Goal: Task Accomplishment & Management: Manage account settings

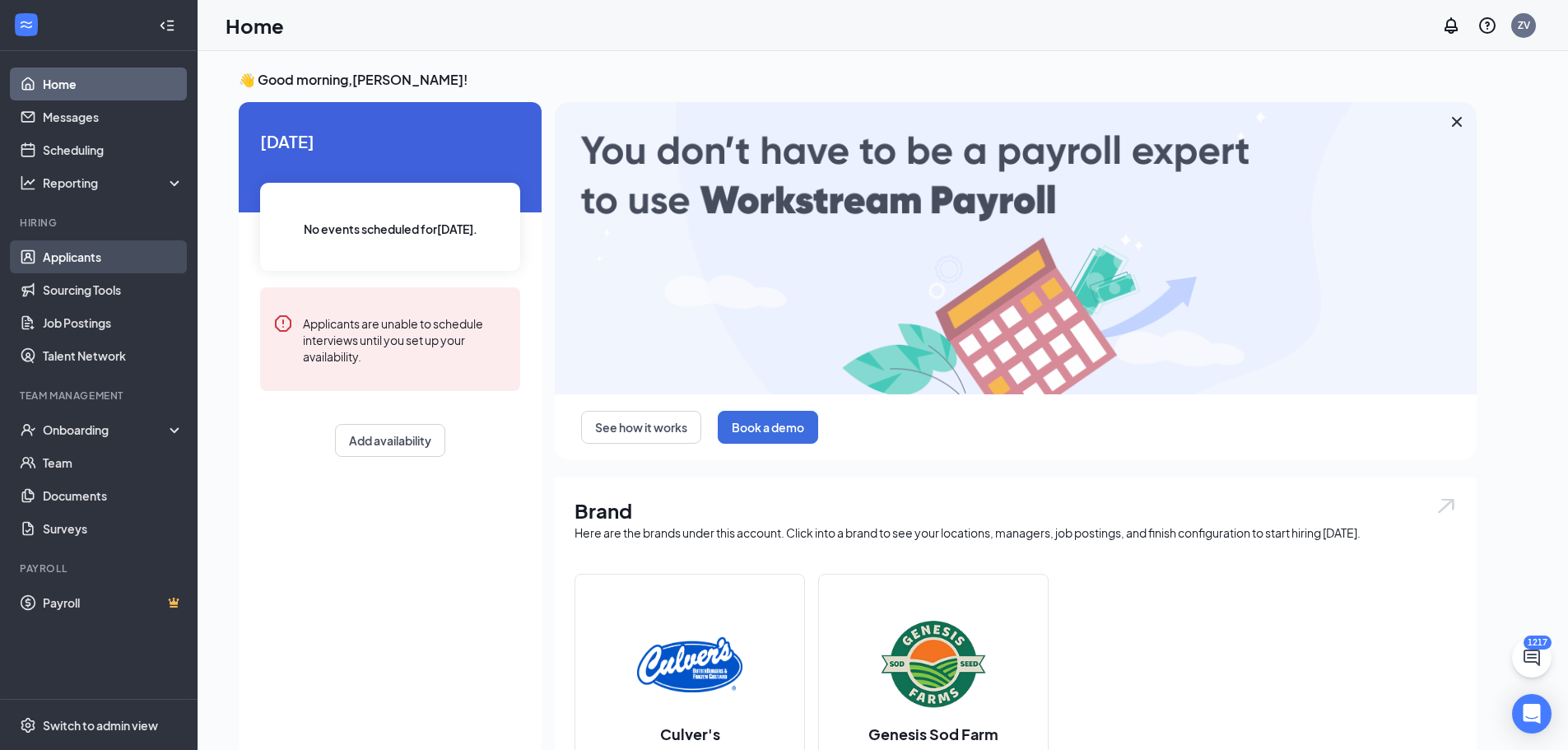
click at [55, 252] on link "Applicants" at bounding box center [113, 257] width 141 height 33
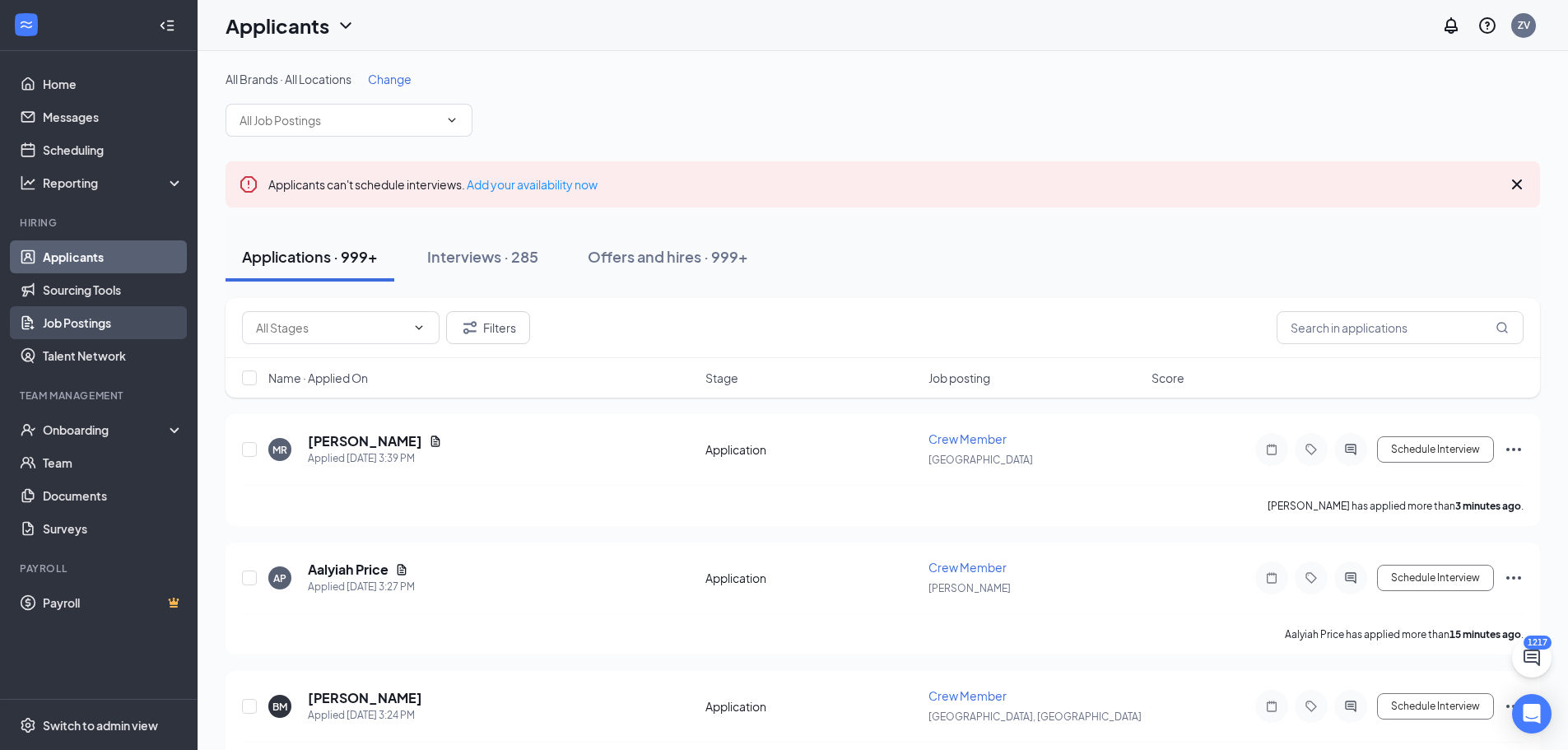
click at [82, 319] on link "Job Postings" at bounding box center [113, 323] width 141 height 33
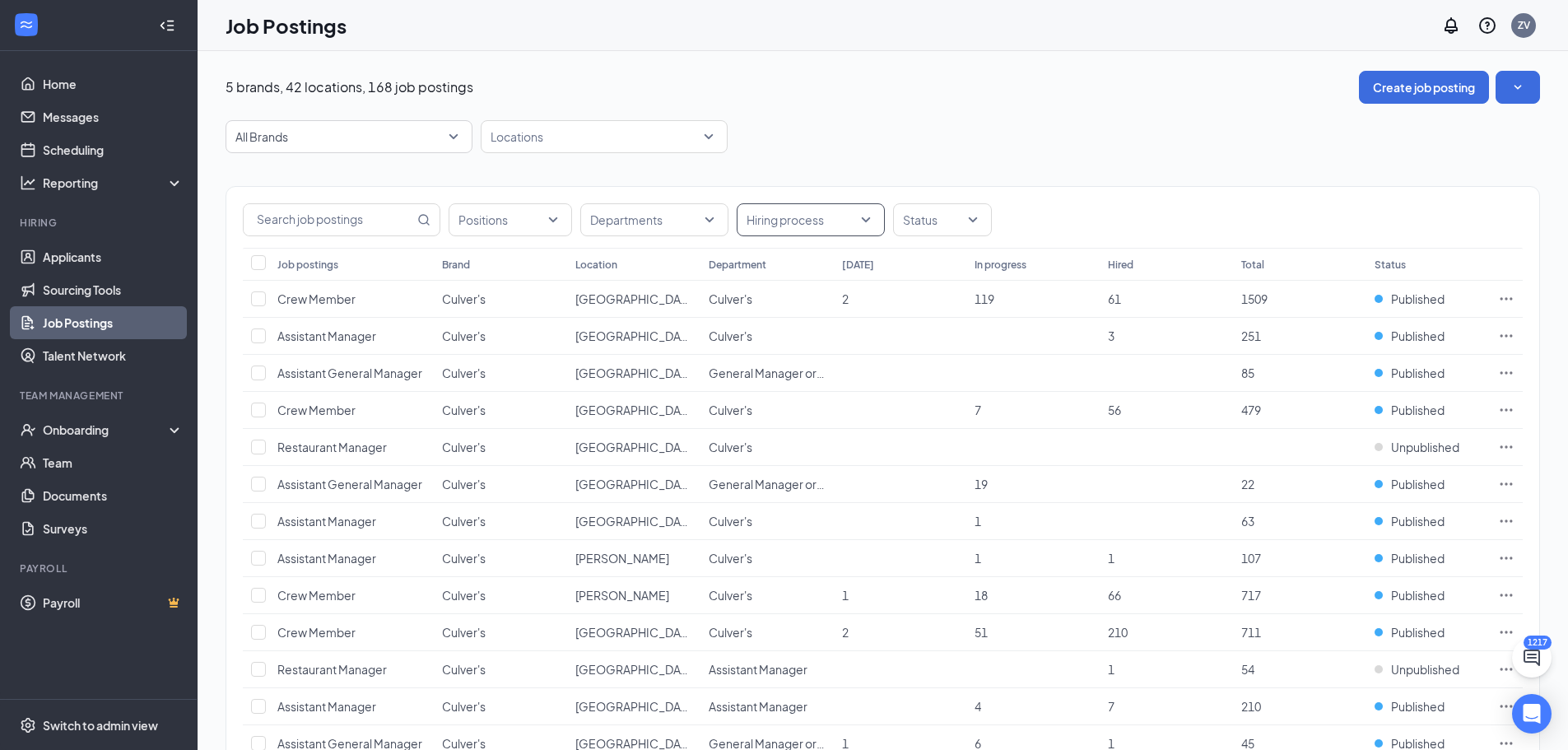
click at [780, 217] on div at bounding box center [803, 220] width 123 height 26
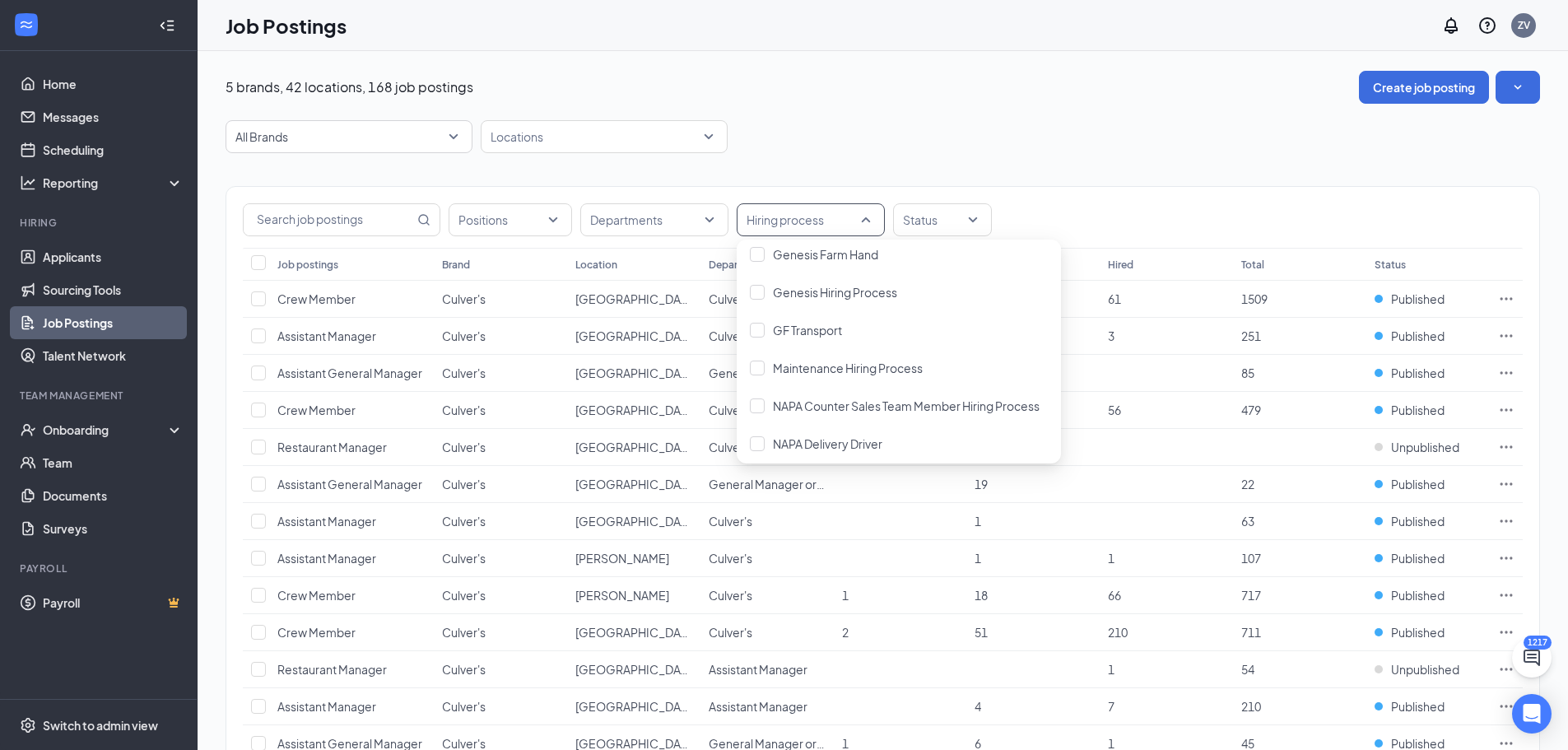
scroll to position [231, 0]
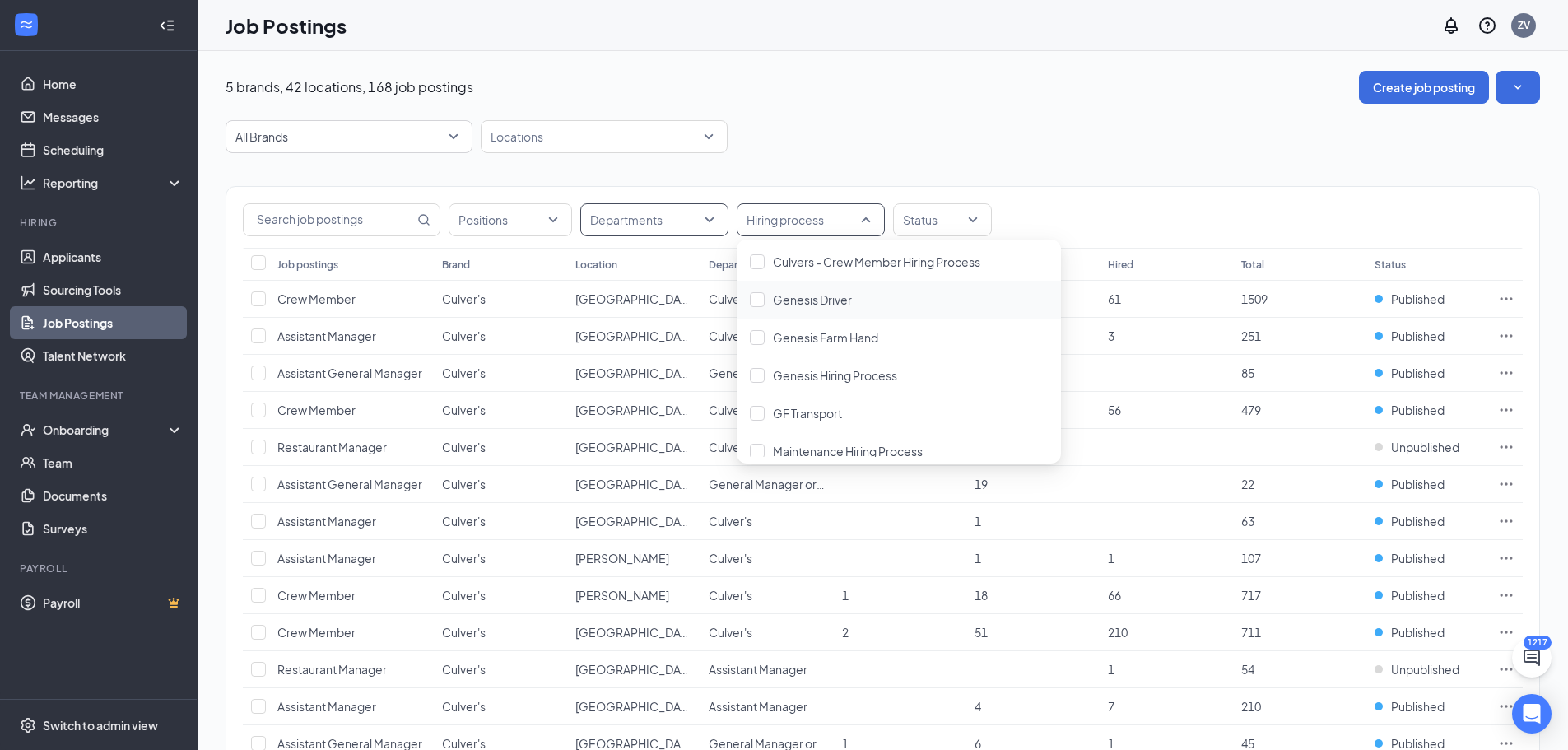
click at [665, 222] on div at bounding box center [646, 220] width 123 height 26
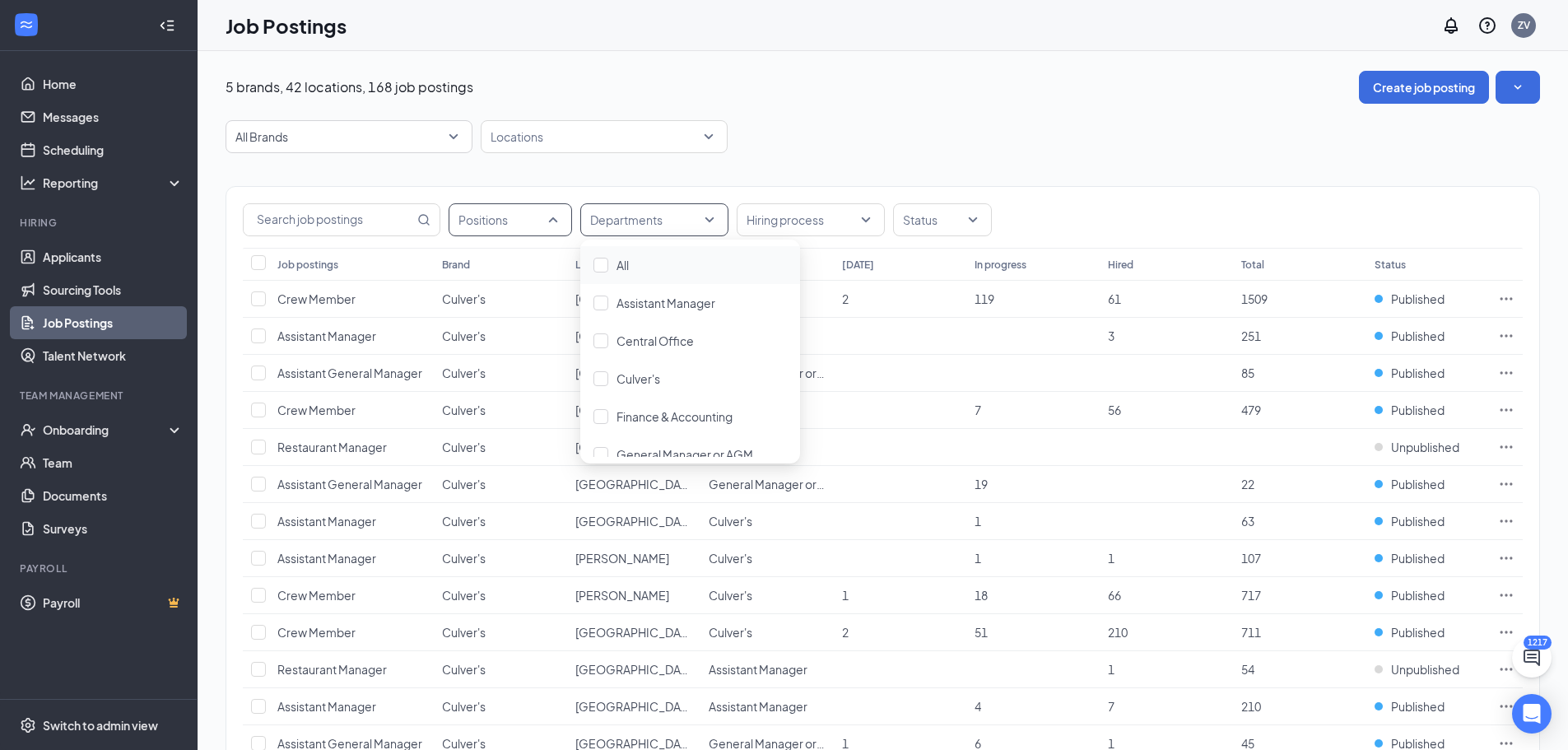
click at [483, 218] on div at bounding box center [502, 220] width 99 height 26
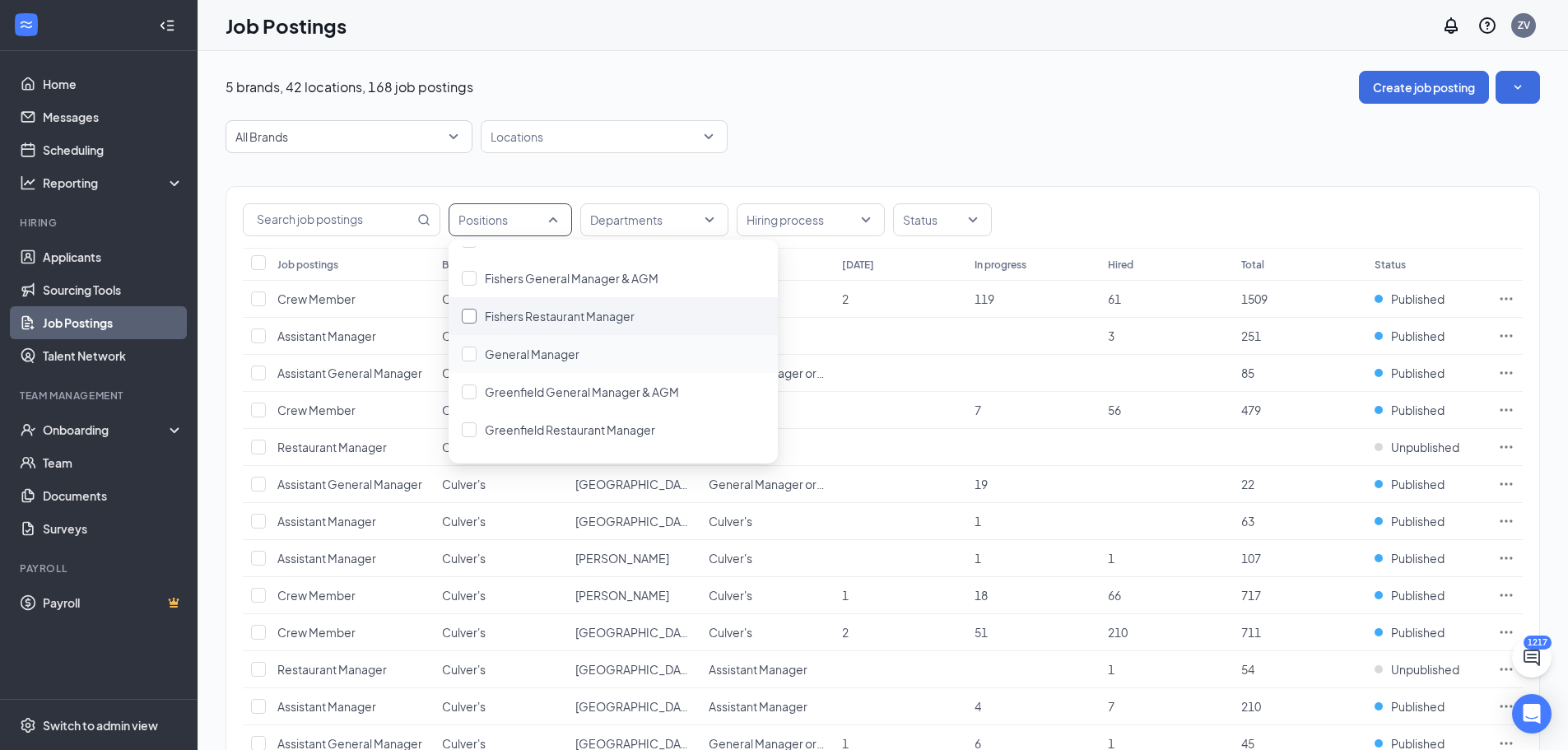
scroll to position [1728, 0]
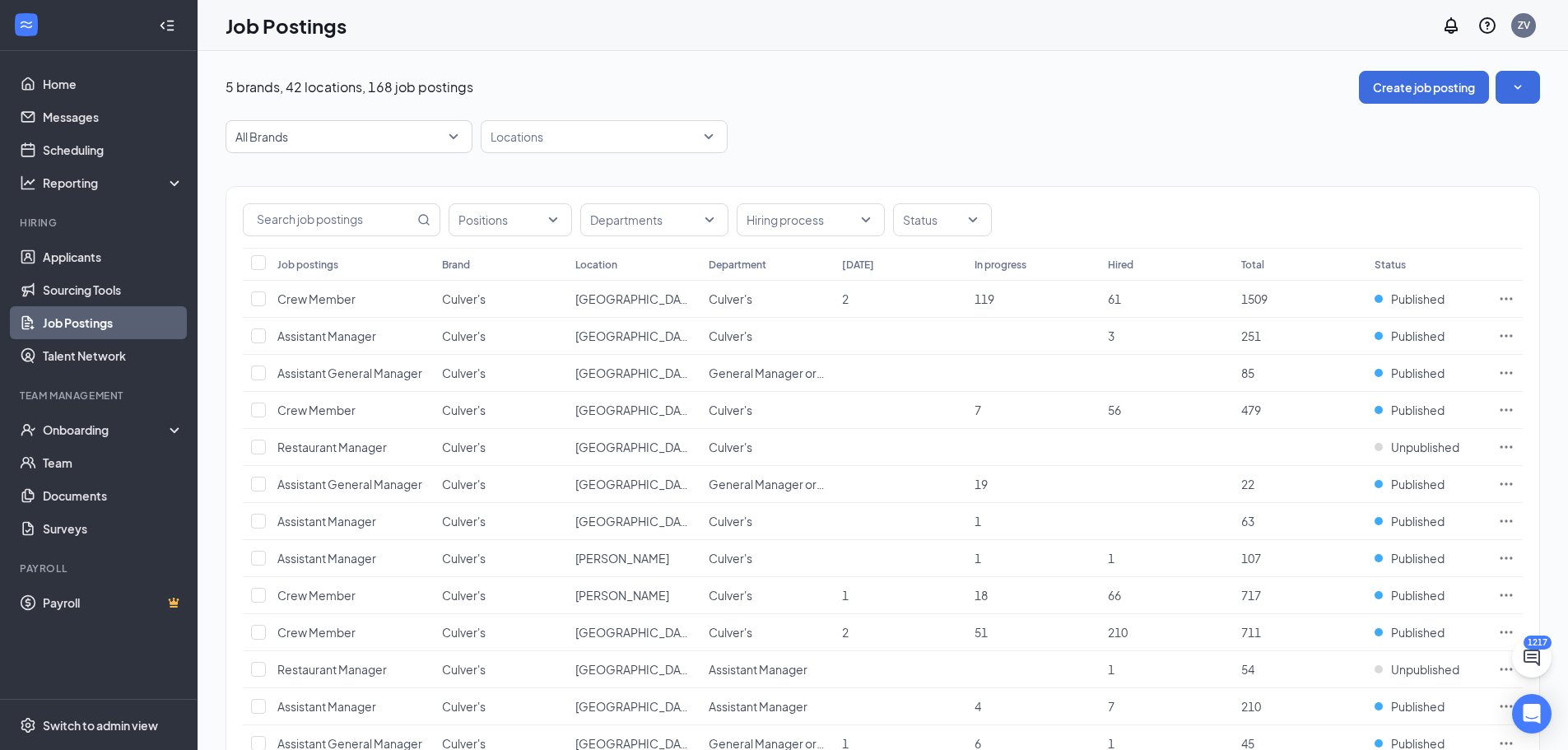
click at [782, 129] on div "All Brands Locations" at bounding box center [882, 137] width 1314 height 33
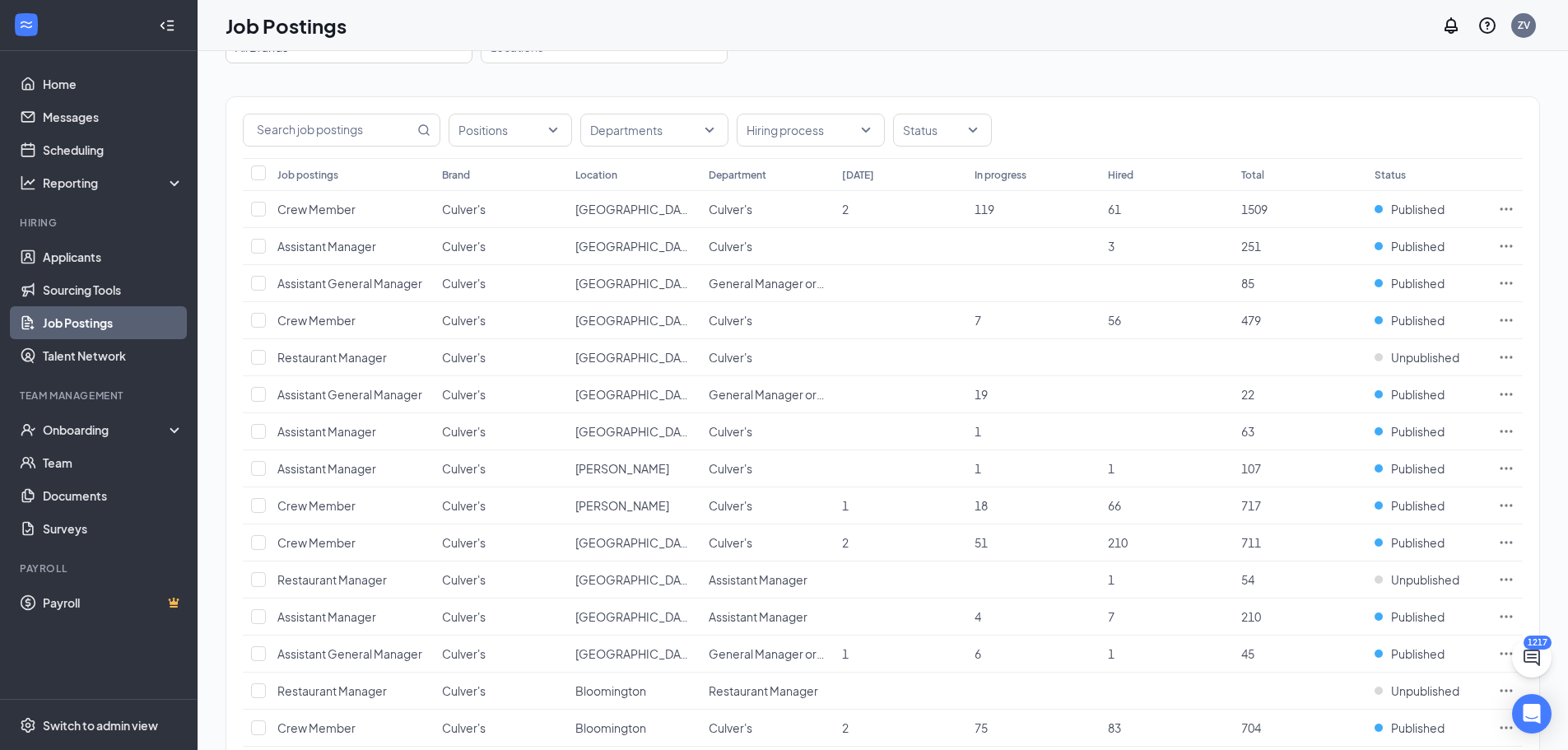
scroll to position [0, 0]
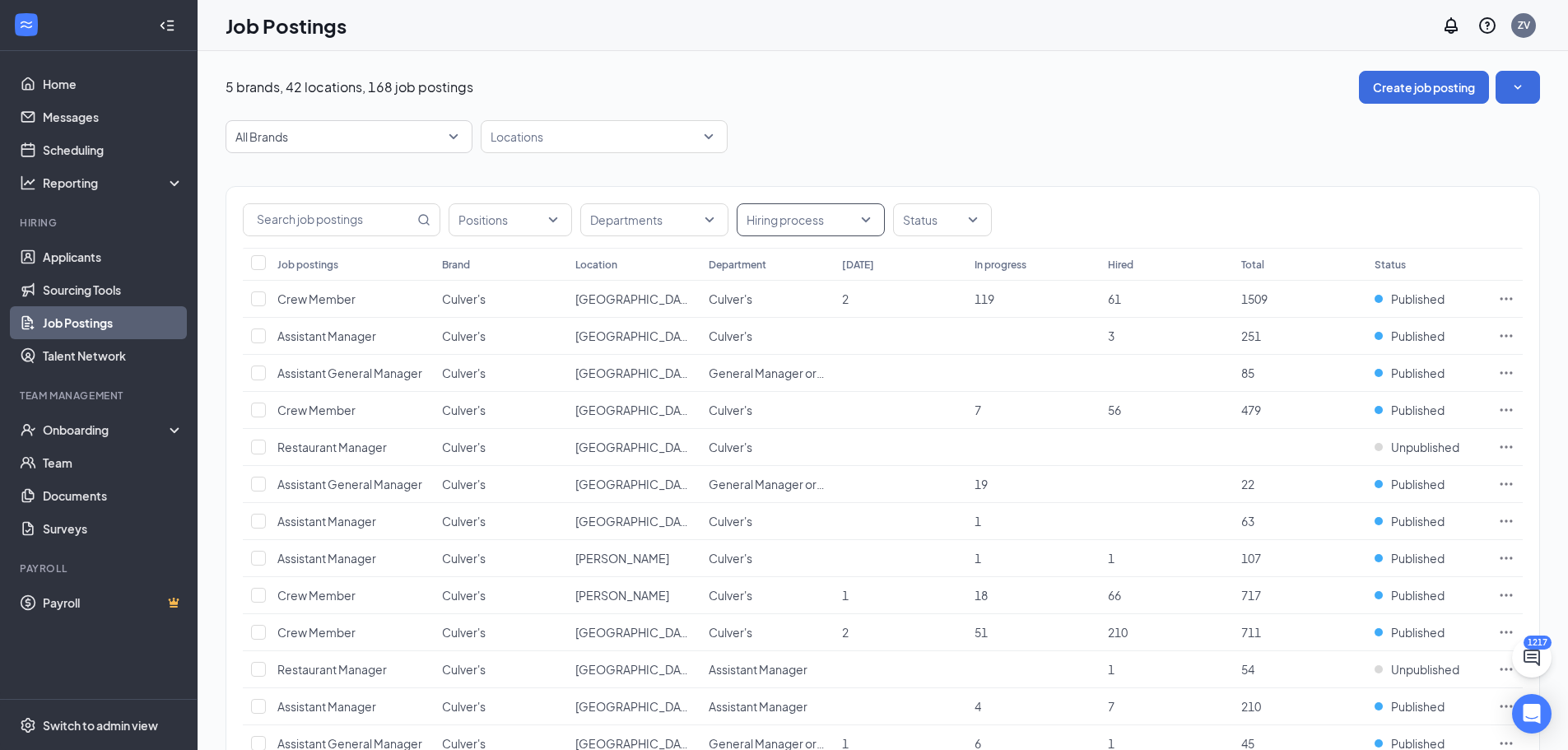
click at [756, 209] on div at bounding box center [803, 220] width 123 height 26
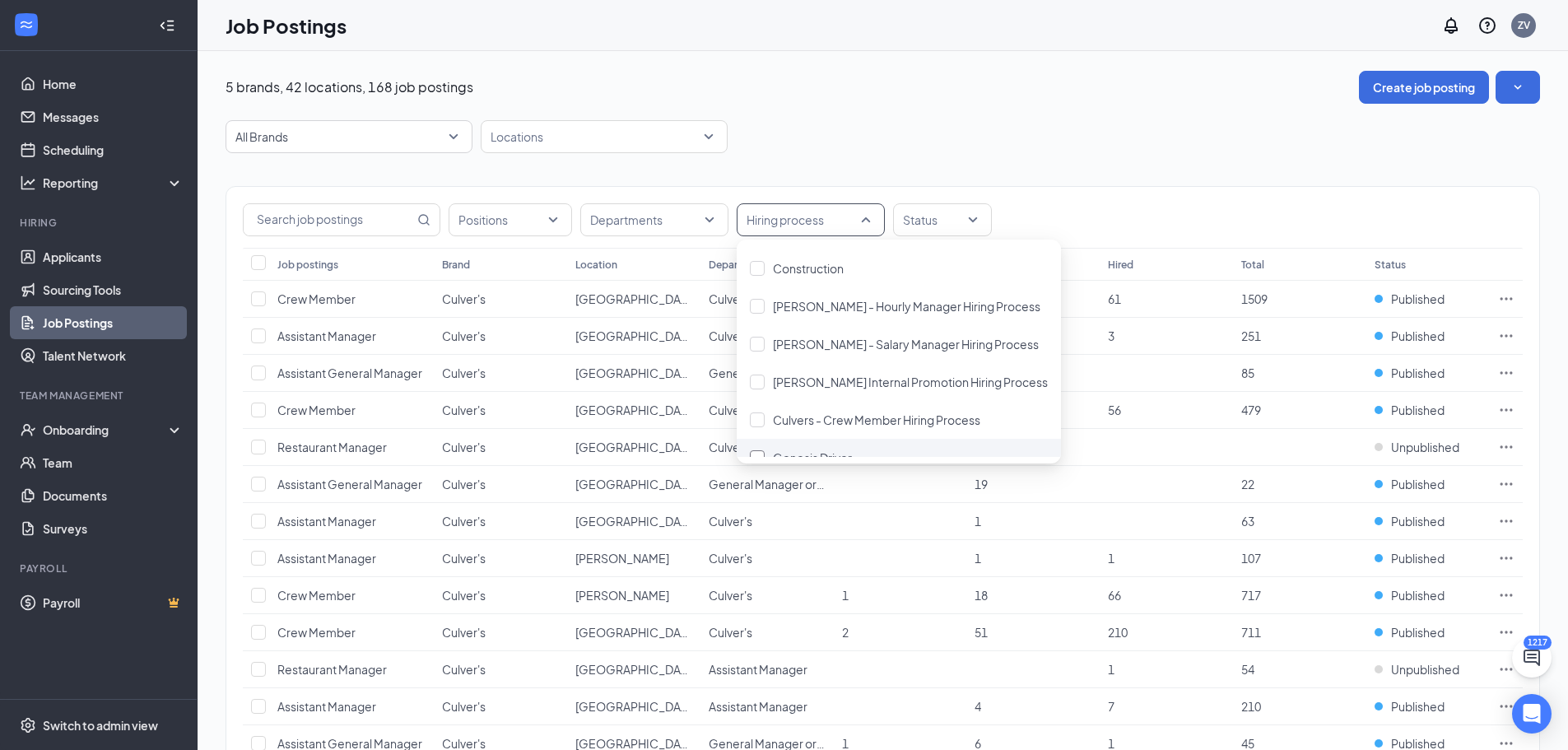
scroll to position [165, 0]
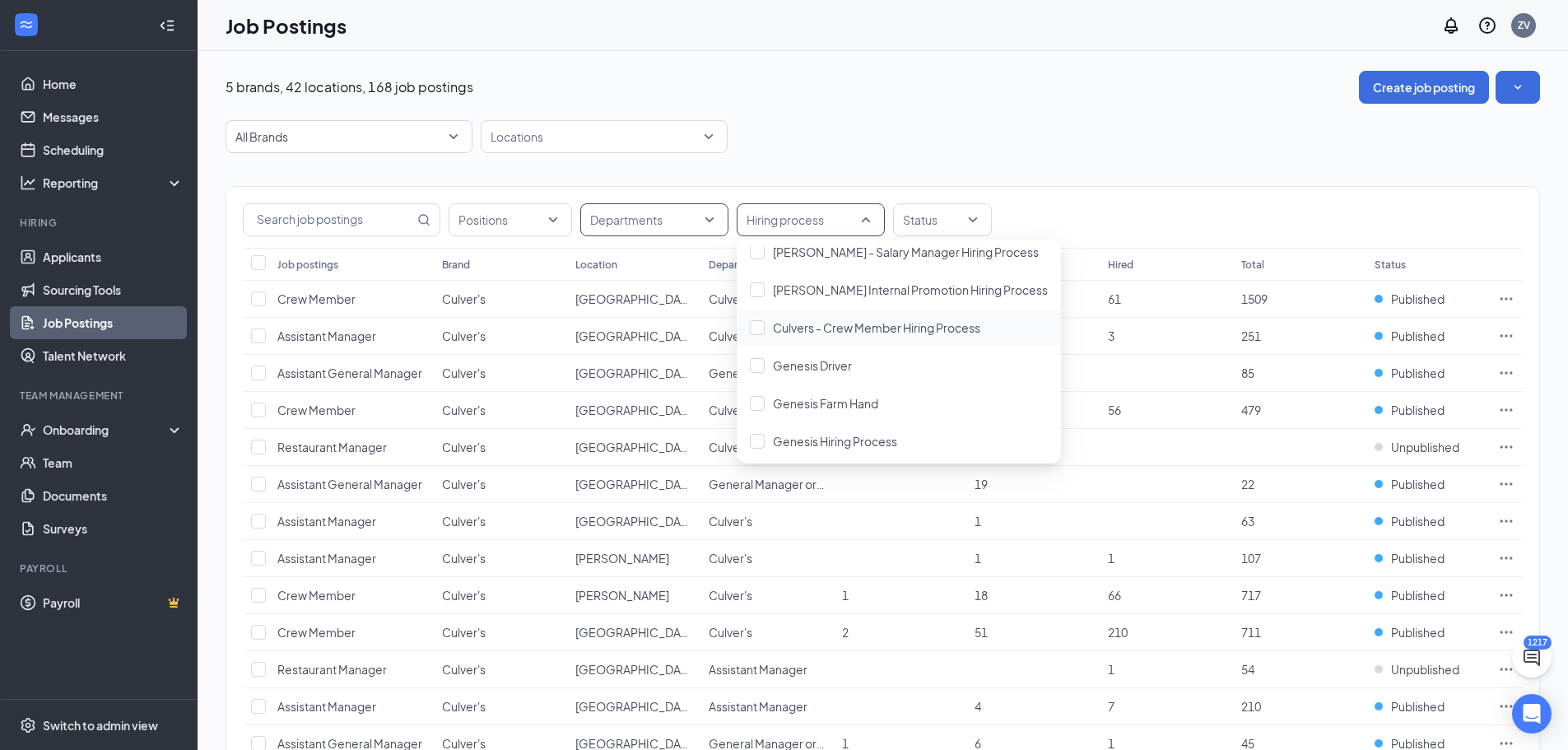
click at [644, 210] on div at bounding box center [646, 220] width 123 height 26
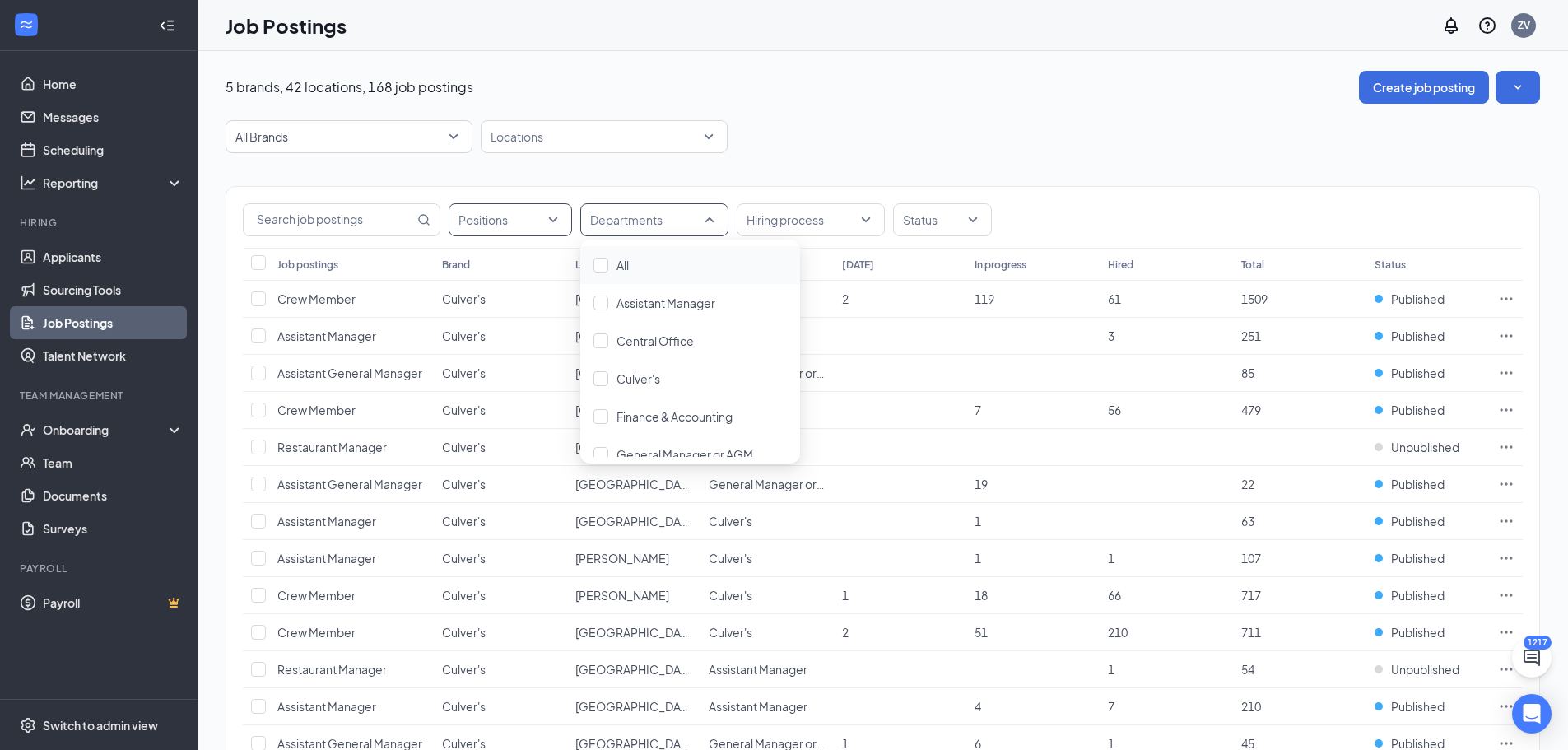
click at [503, 231] on div at bounding box center [502, 220] width 99 height 26
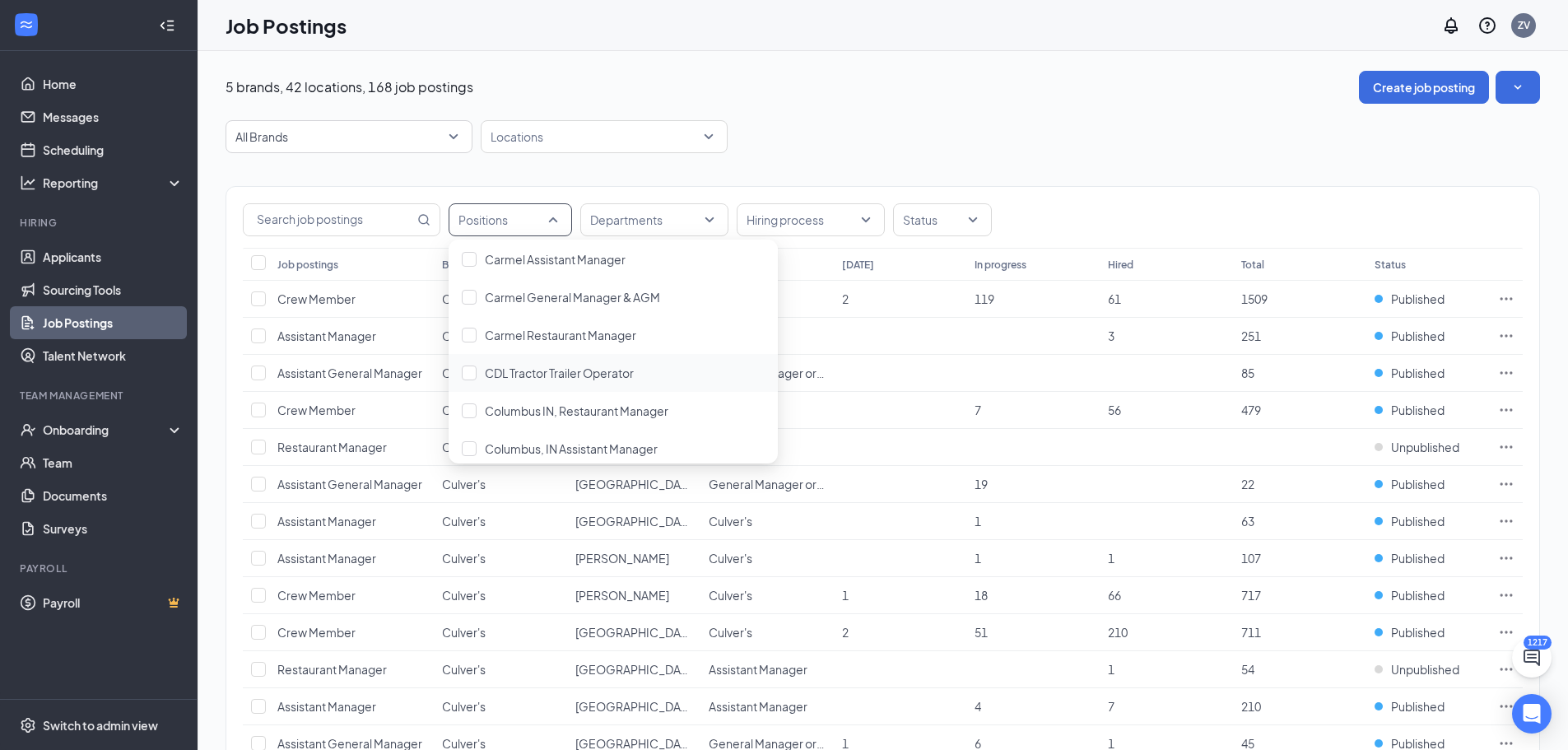
scroll to position [823, 0]
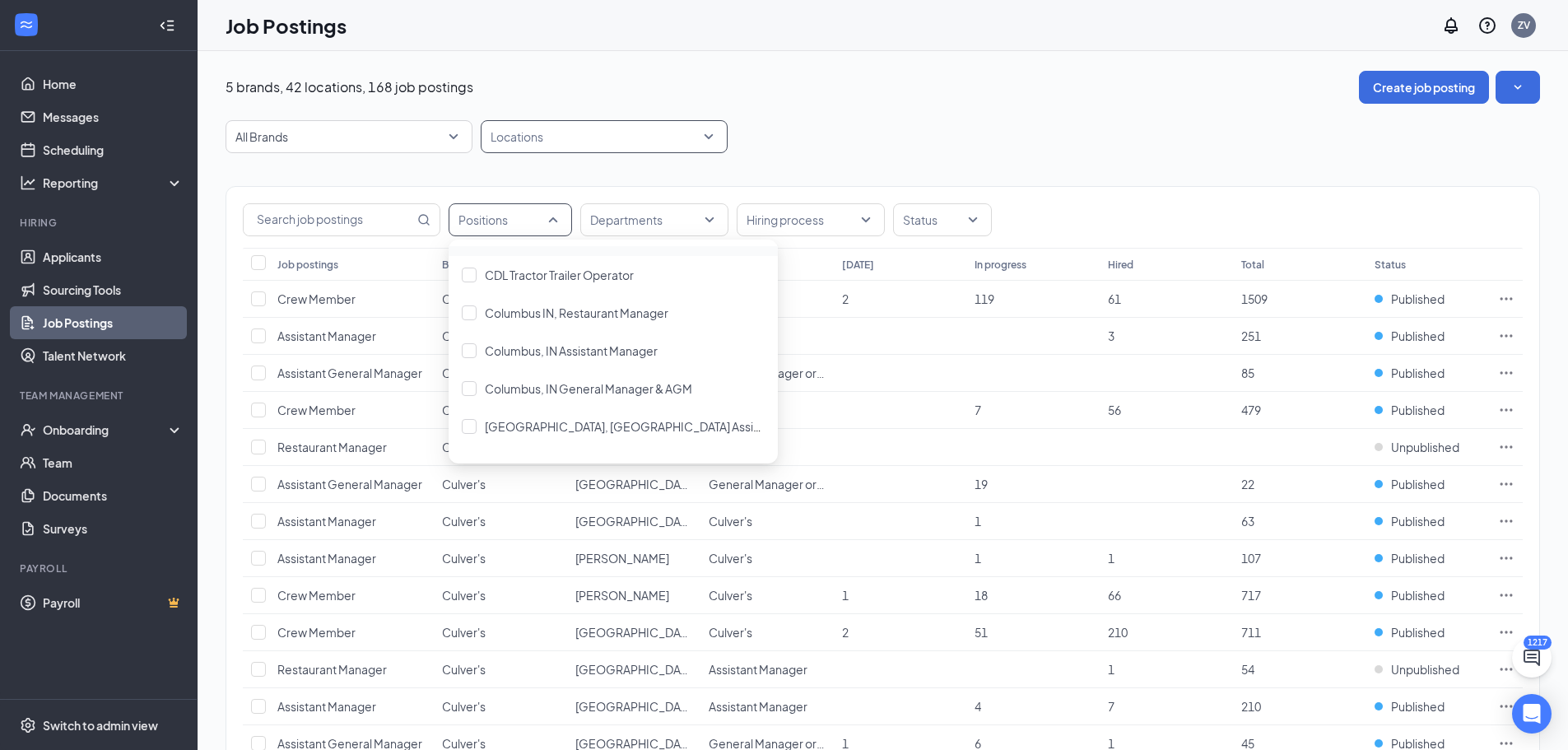
click at [553, 147] on div at bounding box center [596, 137] width 222 height 26
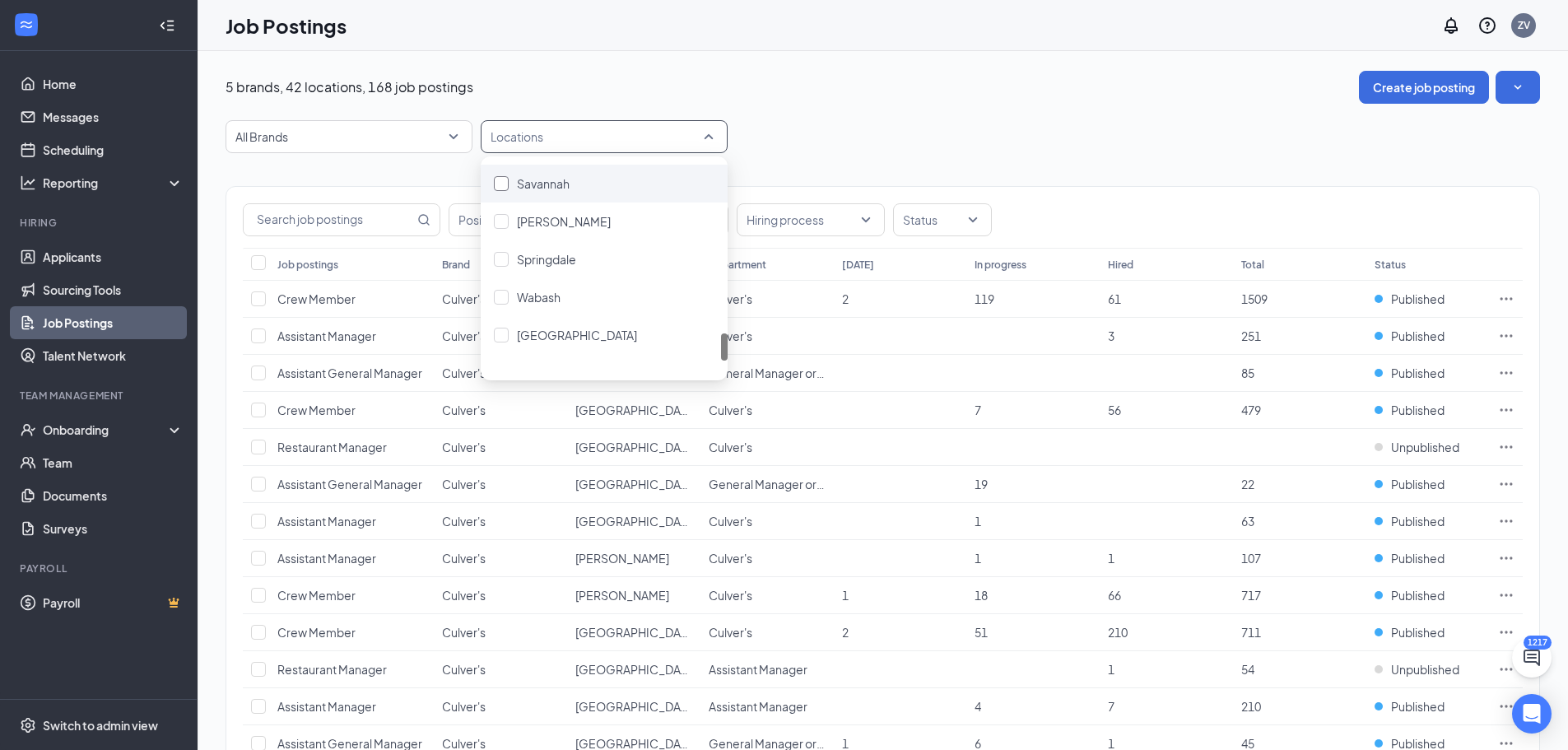
scroll to position [1317, 0]
click at [552, 197] on span "[GEOGRAPHIC_DATA]" at bounding box center [577, 190] width 120 height 15
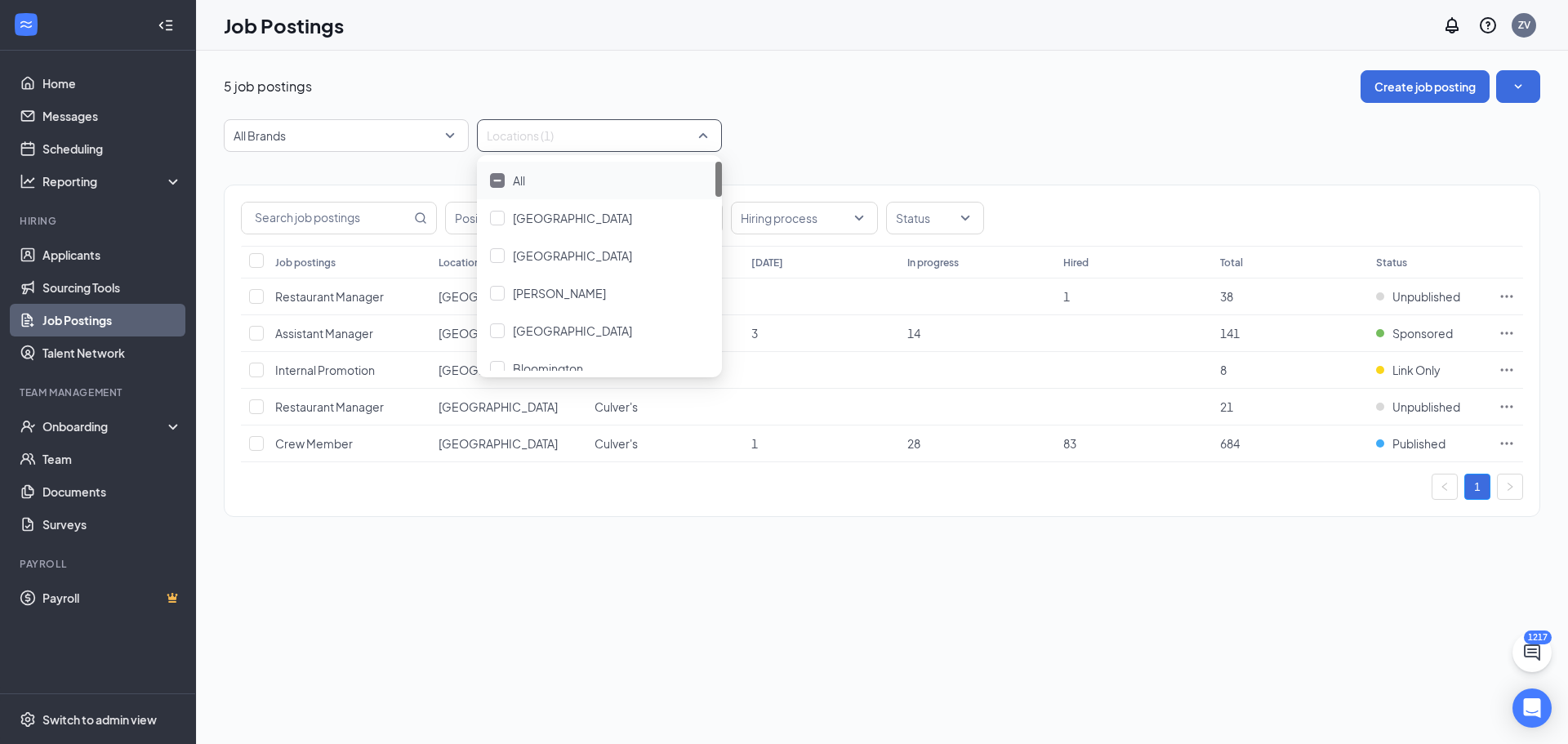
click at [946, 86] on div "5 job postings Create job posting" at bounding box center [882, 87] width 1316 height 33
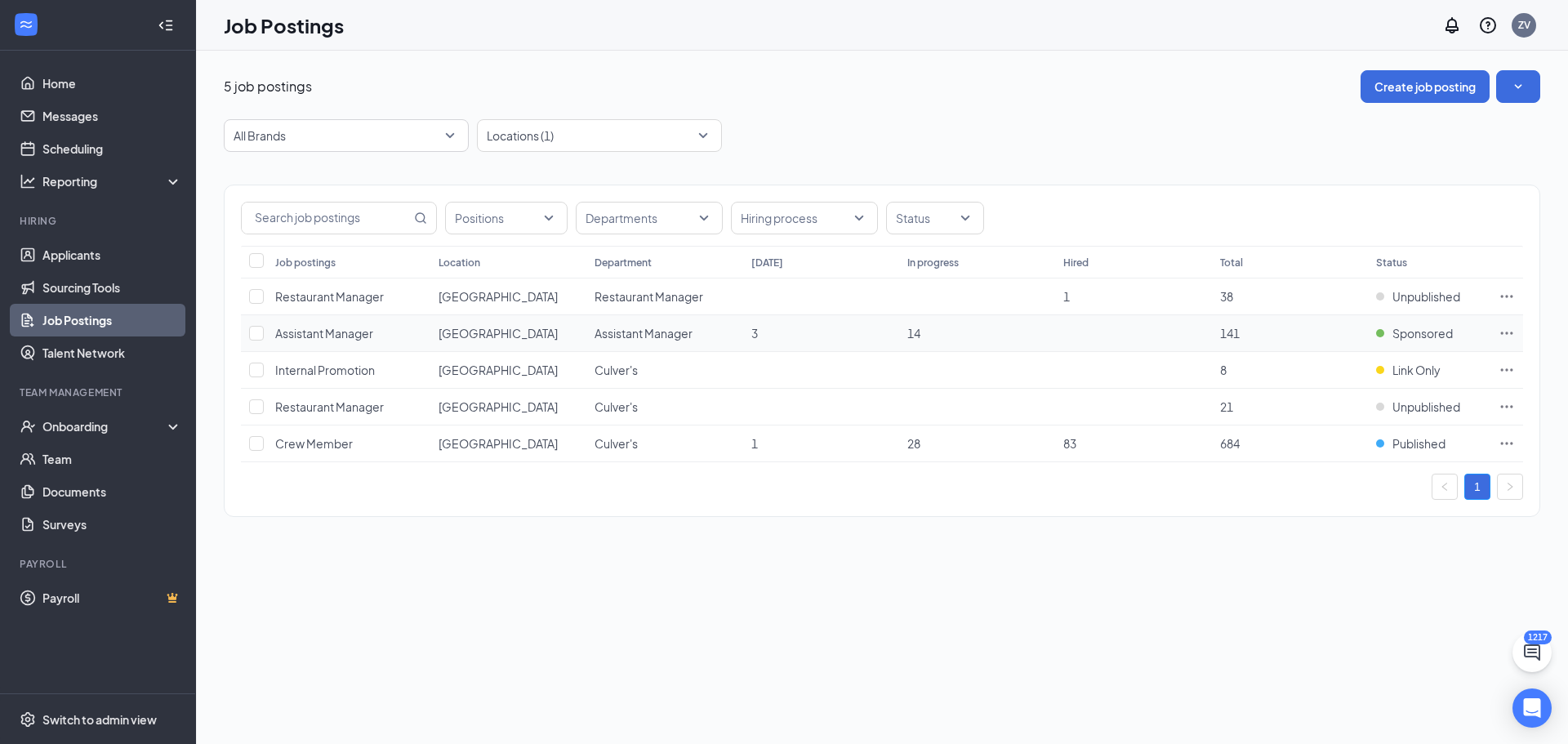
click at [349, 333] on span "Assistant Manager" at bounding box center [324, 333] width 98 height 15
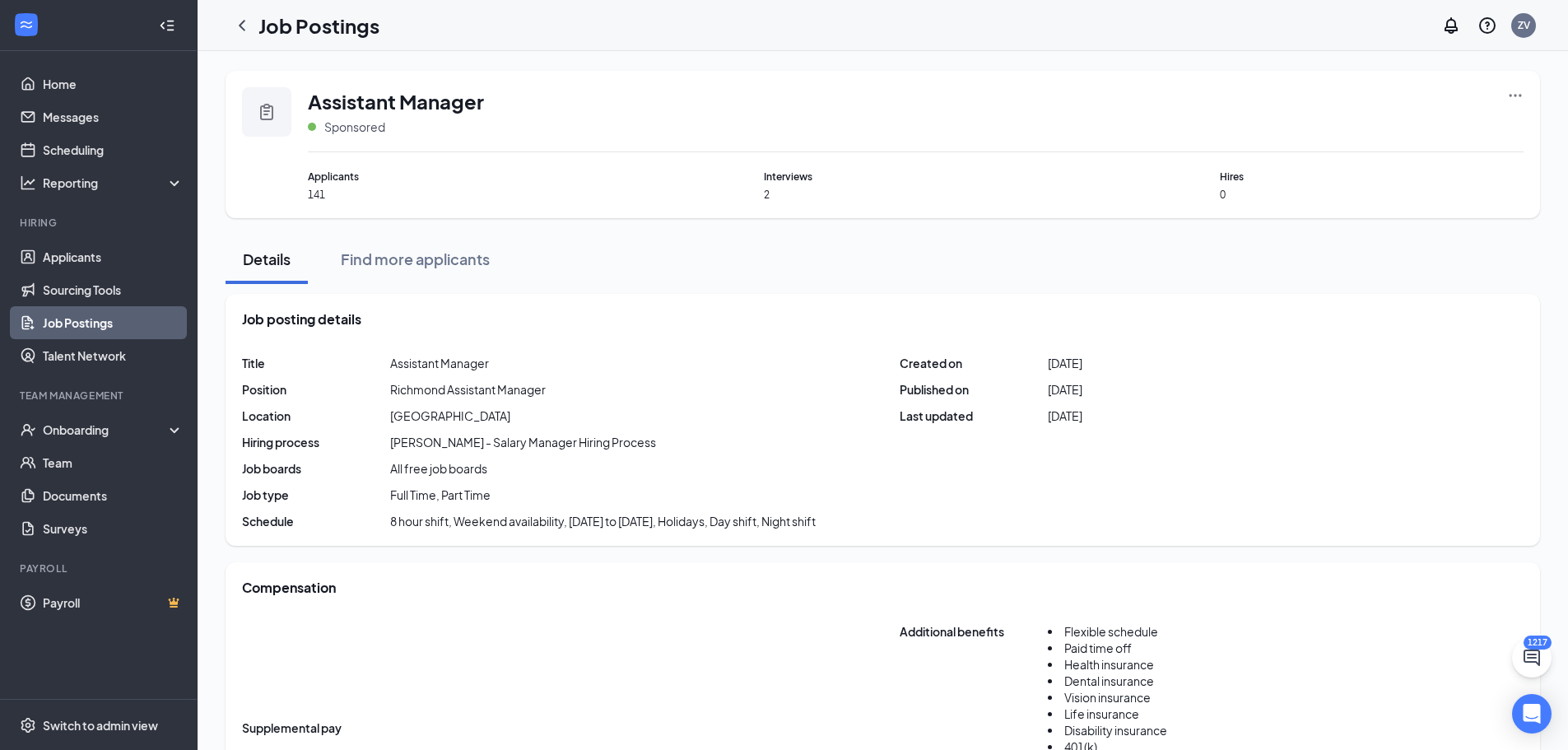
click at [129, 324] on link "Job Postings" at bounding box center [113, 323] width 141 height 33
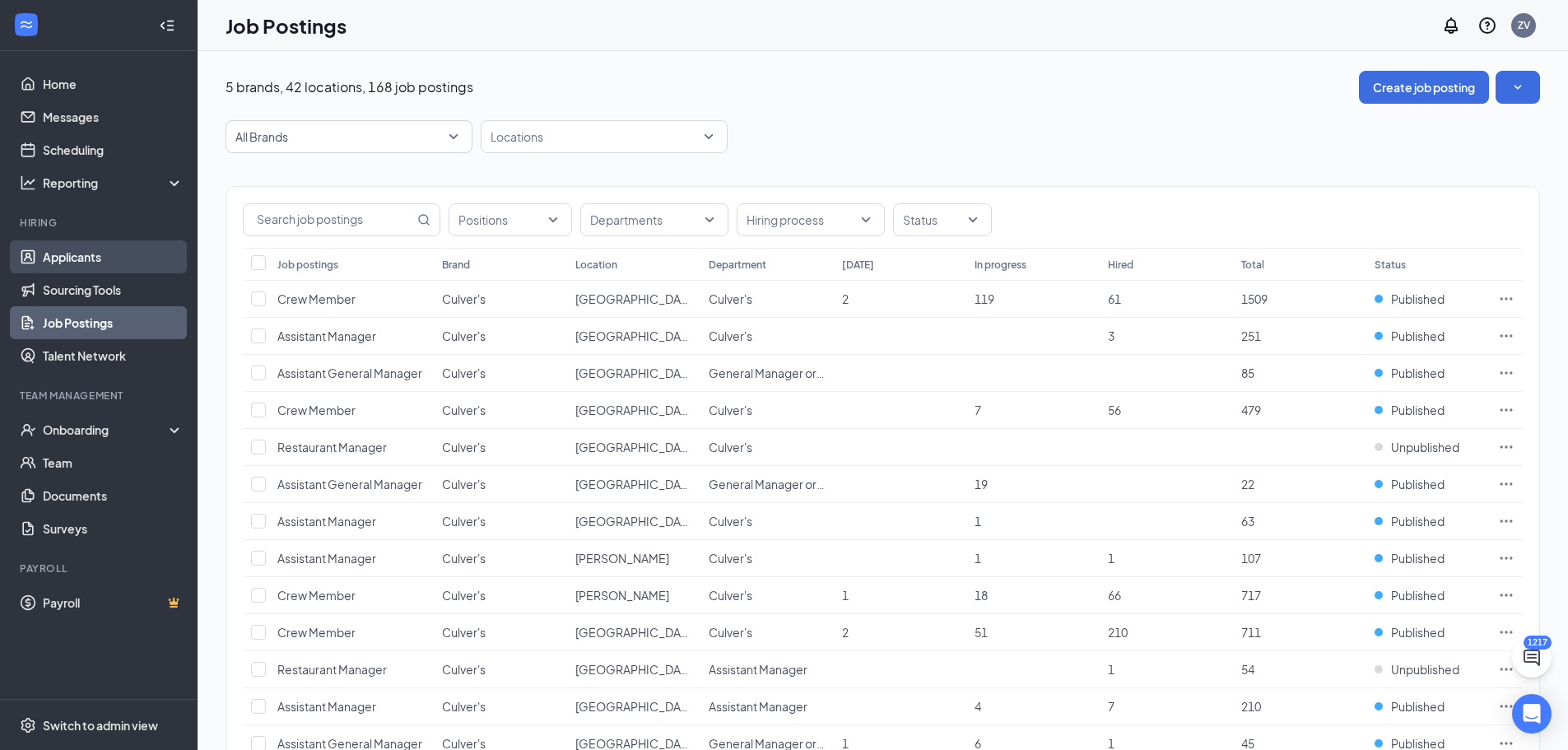
click at [94, 258] on link "Applicants" at bounding box center [113, 257] width 141 height 33
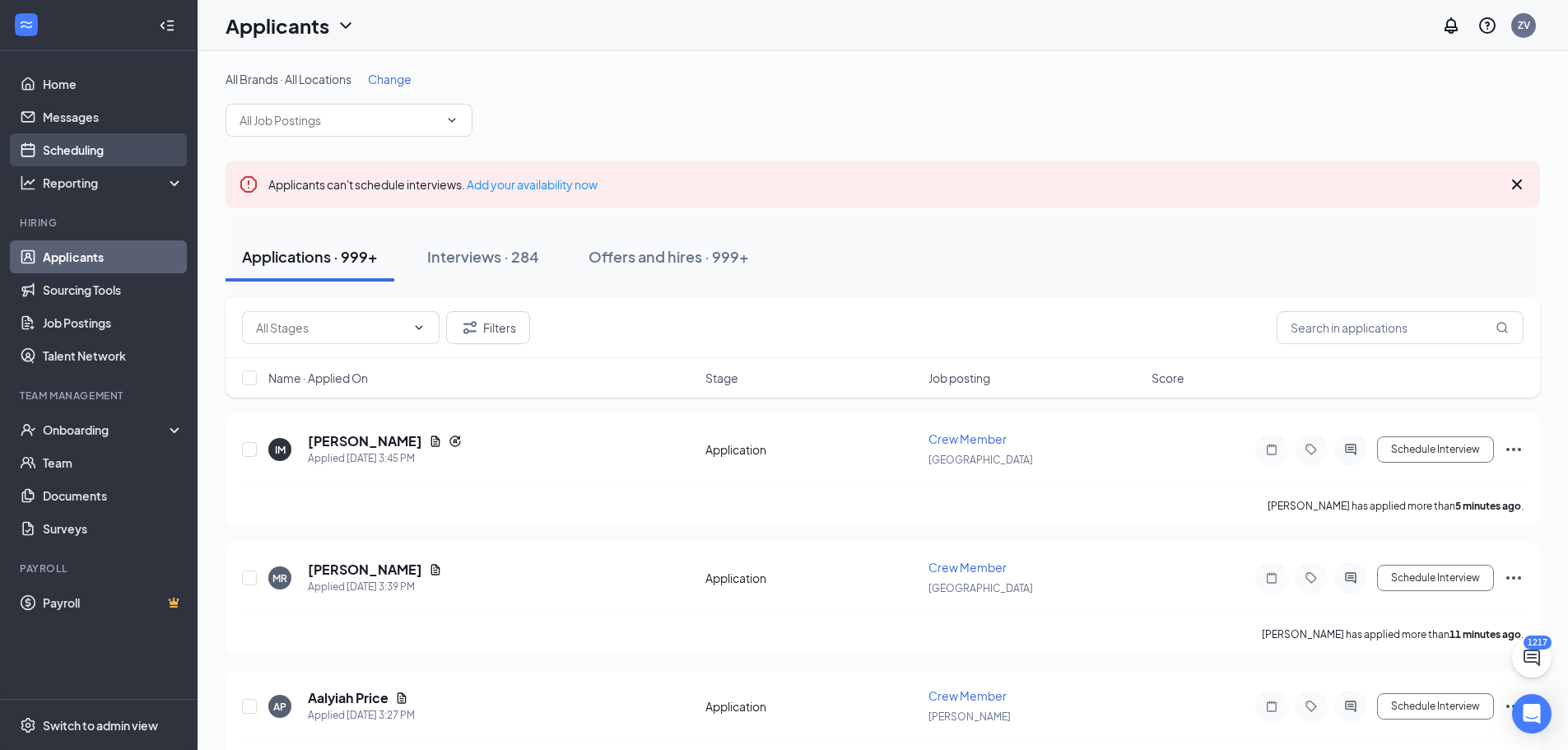
click at [92, 156] on link "Scheduling" at bounding box center [113, 150] width 141 height 33
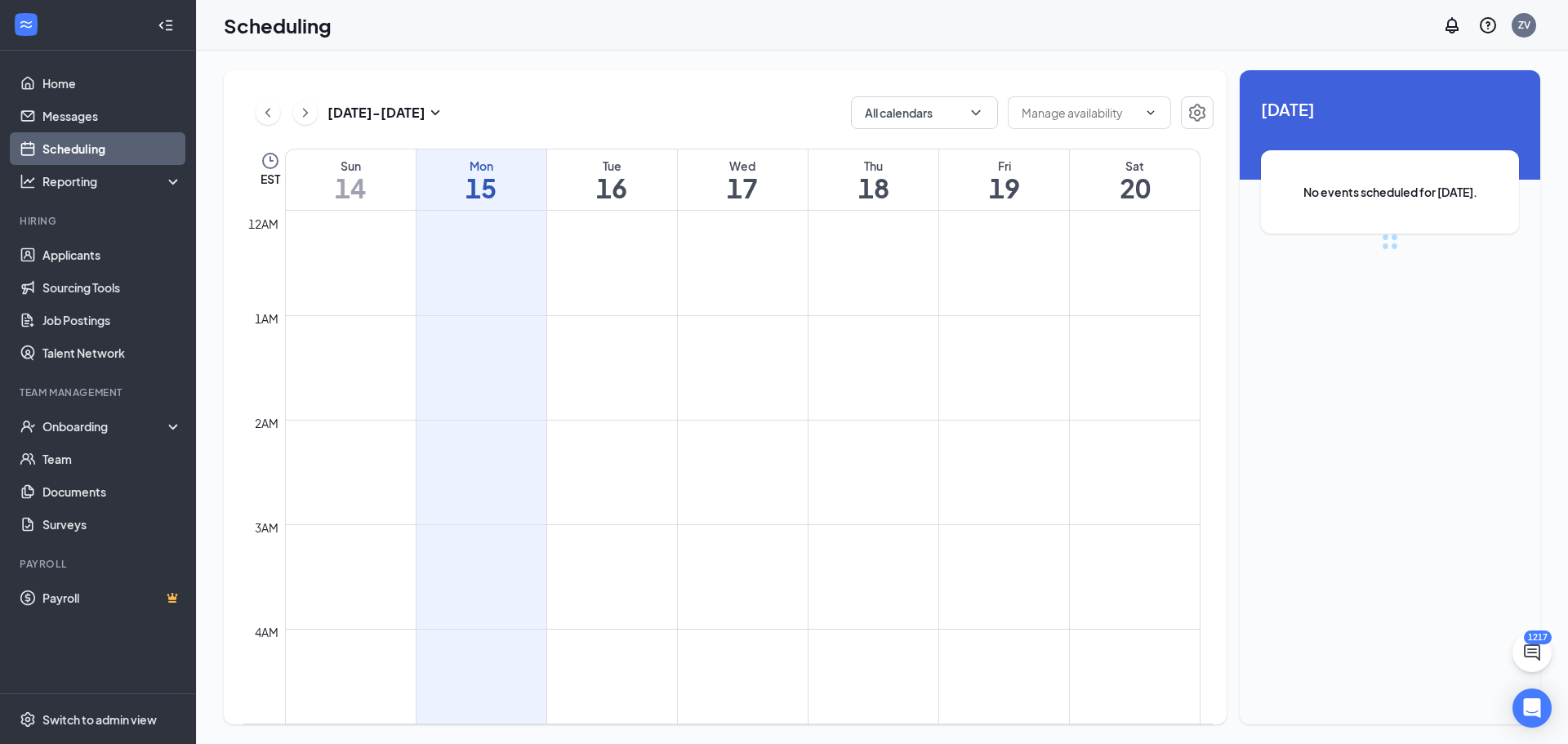
scroll to position [803, 0]
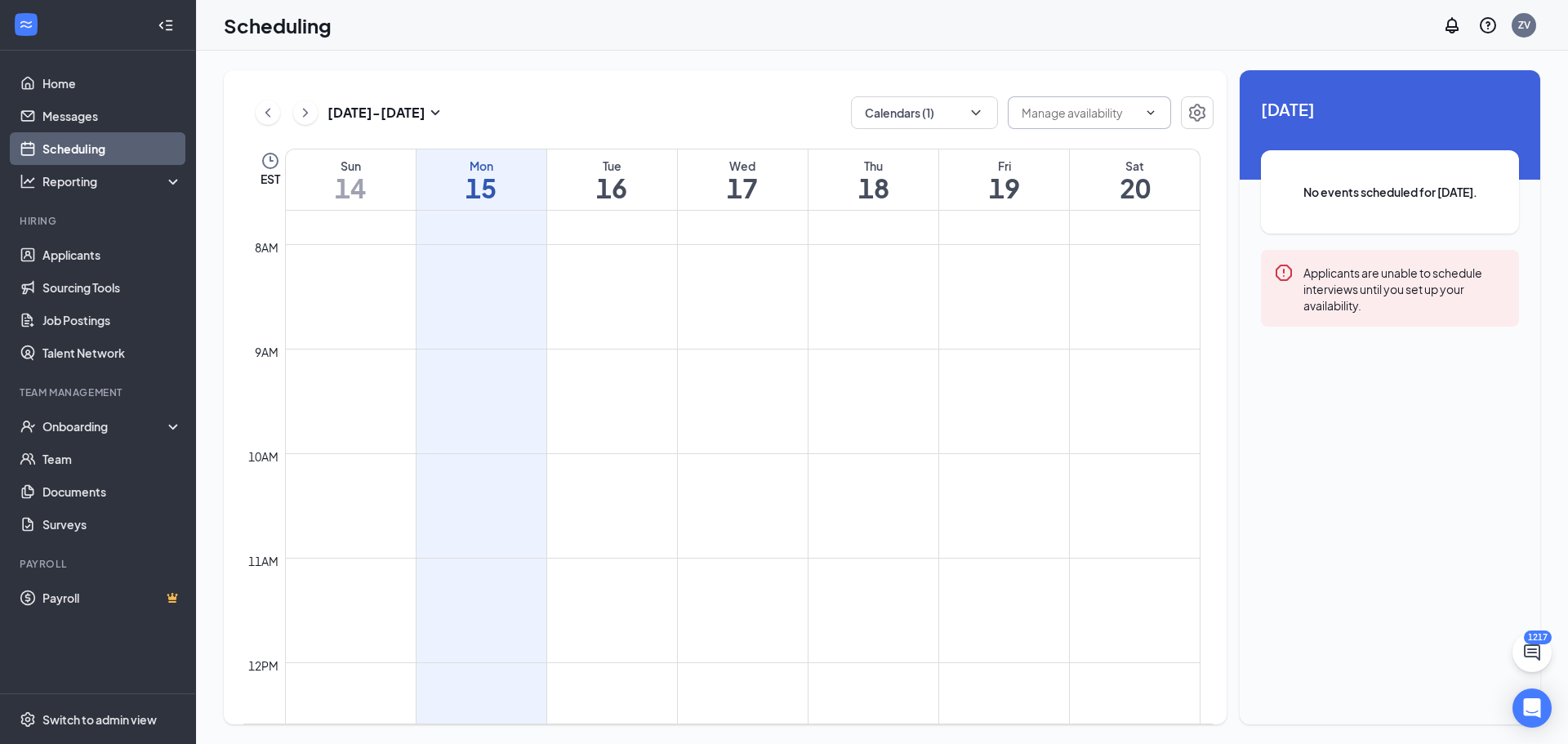
click at [1058, 112] on input "text" at bounding box center [1080, 113] width 116 height 18
click at [919, 115] on button "Calendars (1)" at bounding box center [924, 113] width 147 height 33
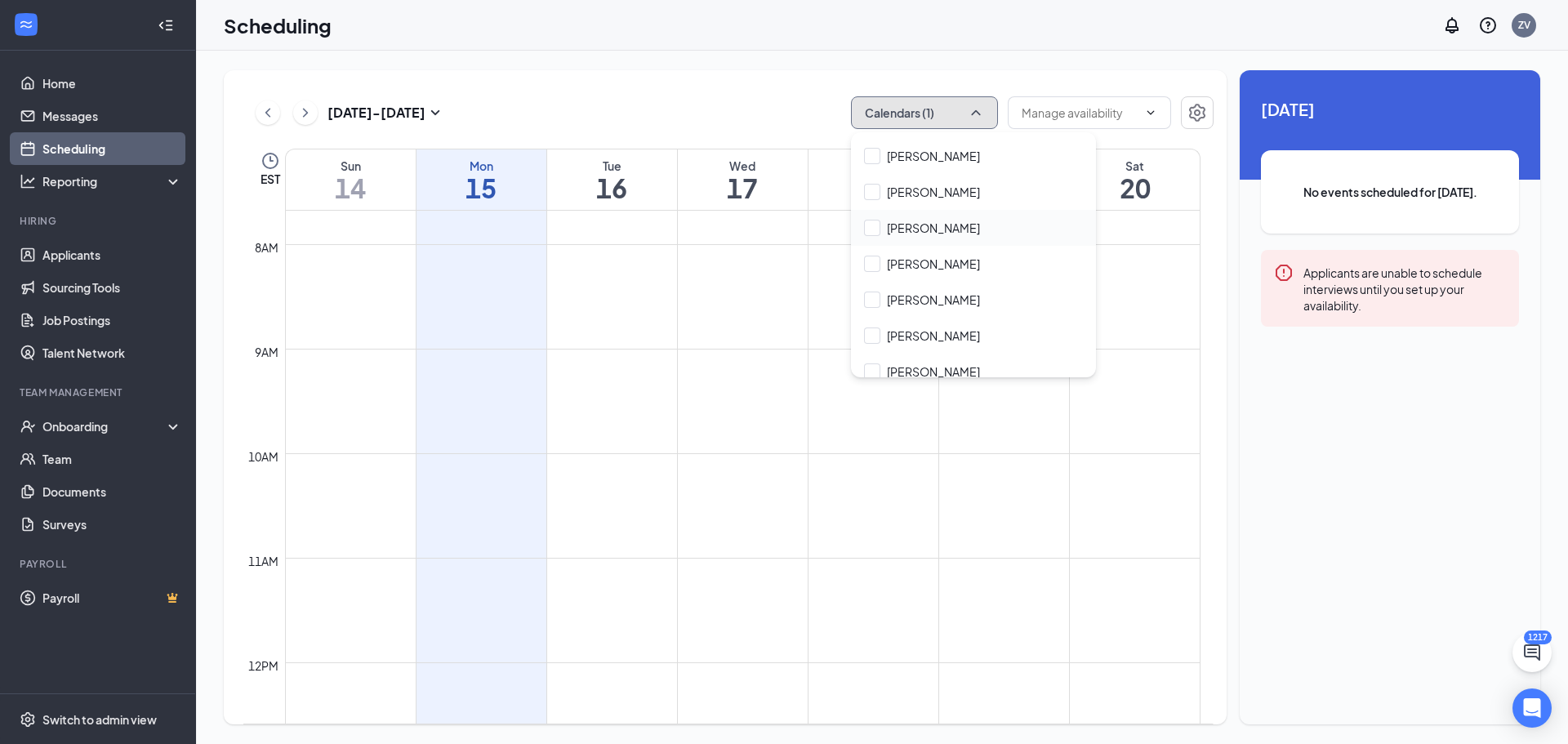
scroll to position [2939, 0]
click at [933, 225] on input "[PERSON_NAME]" at bounding box center [922, 229] width 116 height 16
checkbox input "true"
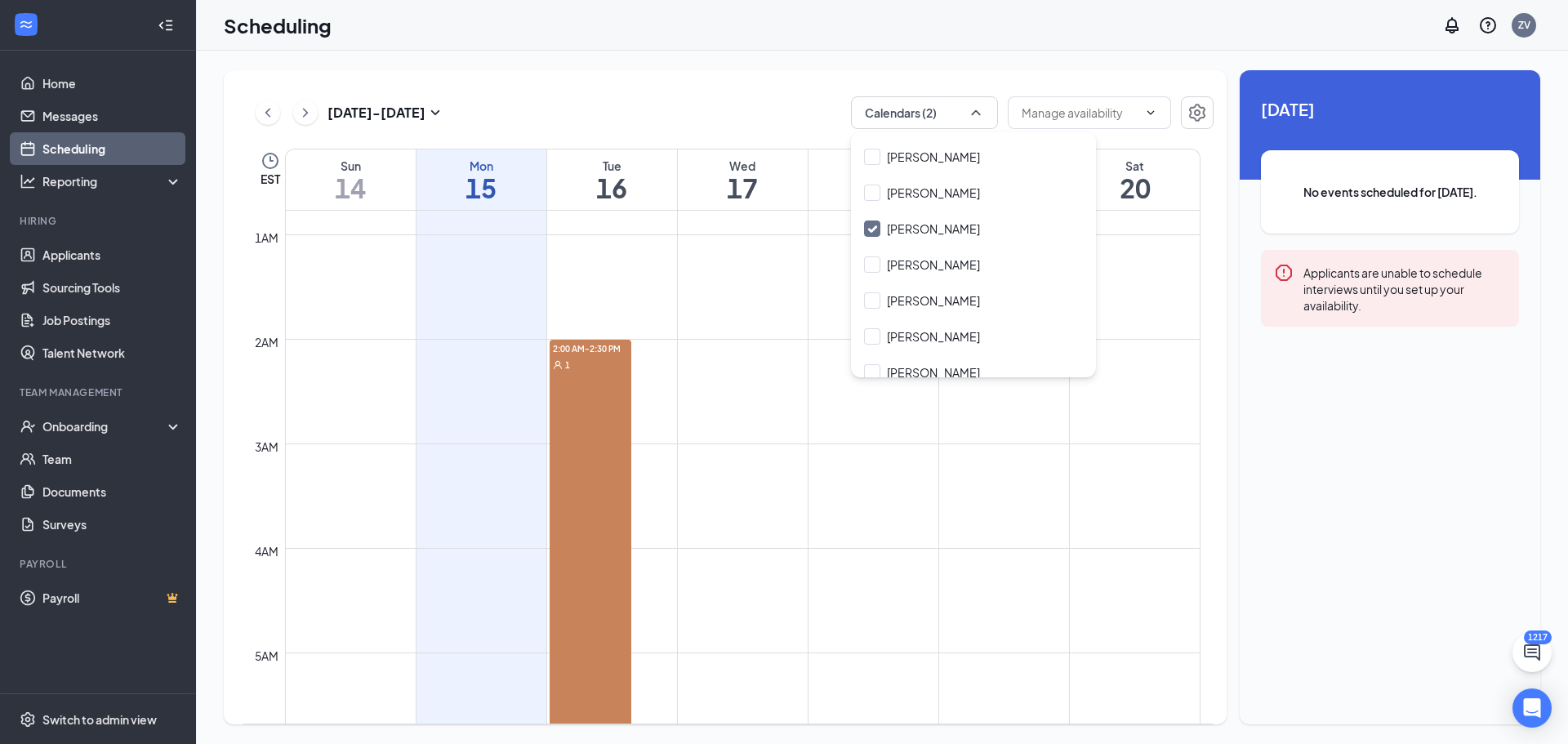
scroll to position [82, 0]
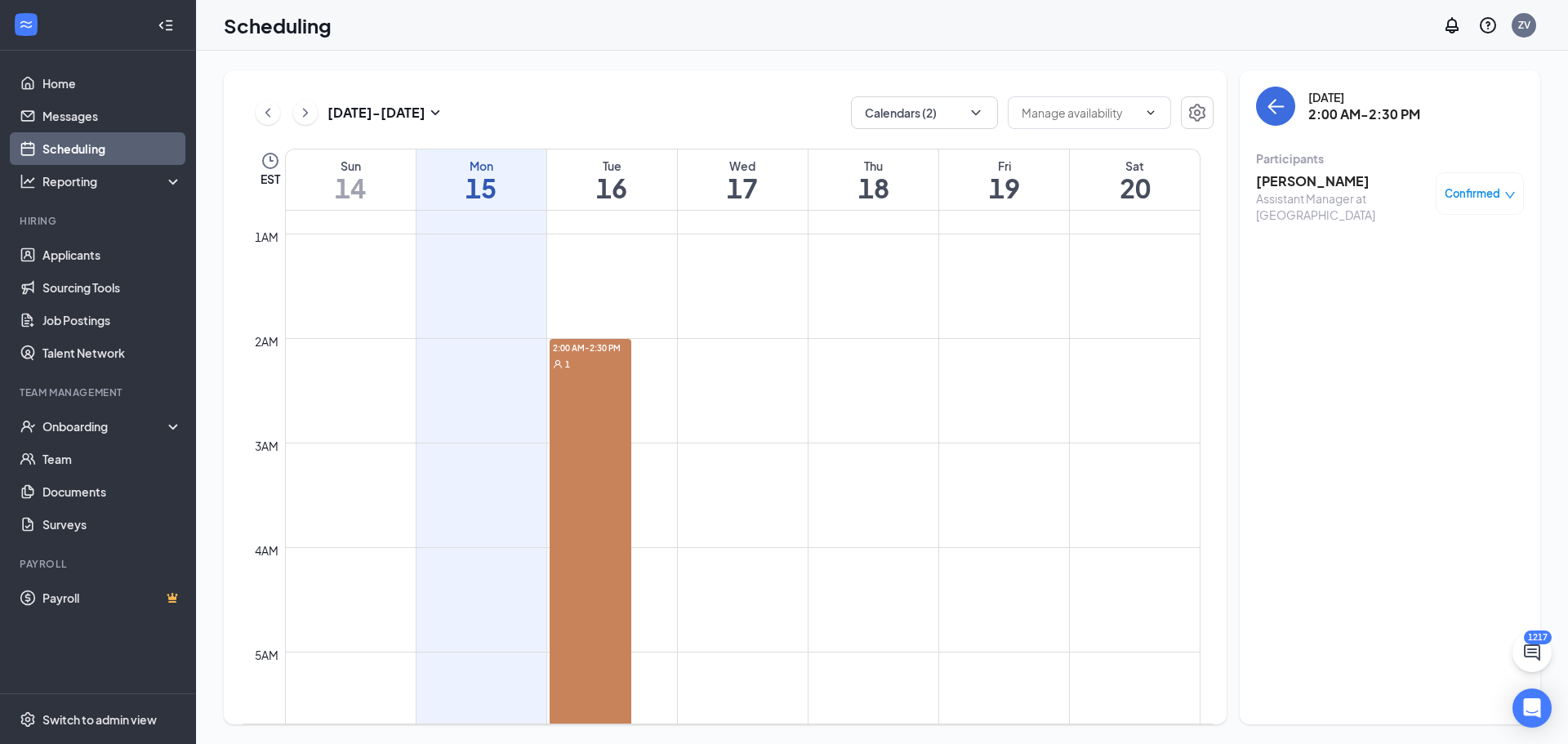
click at [586, 359] on div "1" at bounding box center [590, 363] width 82 height 16
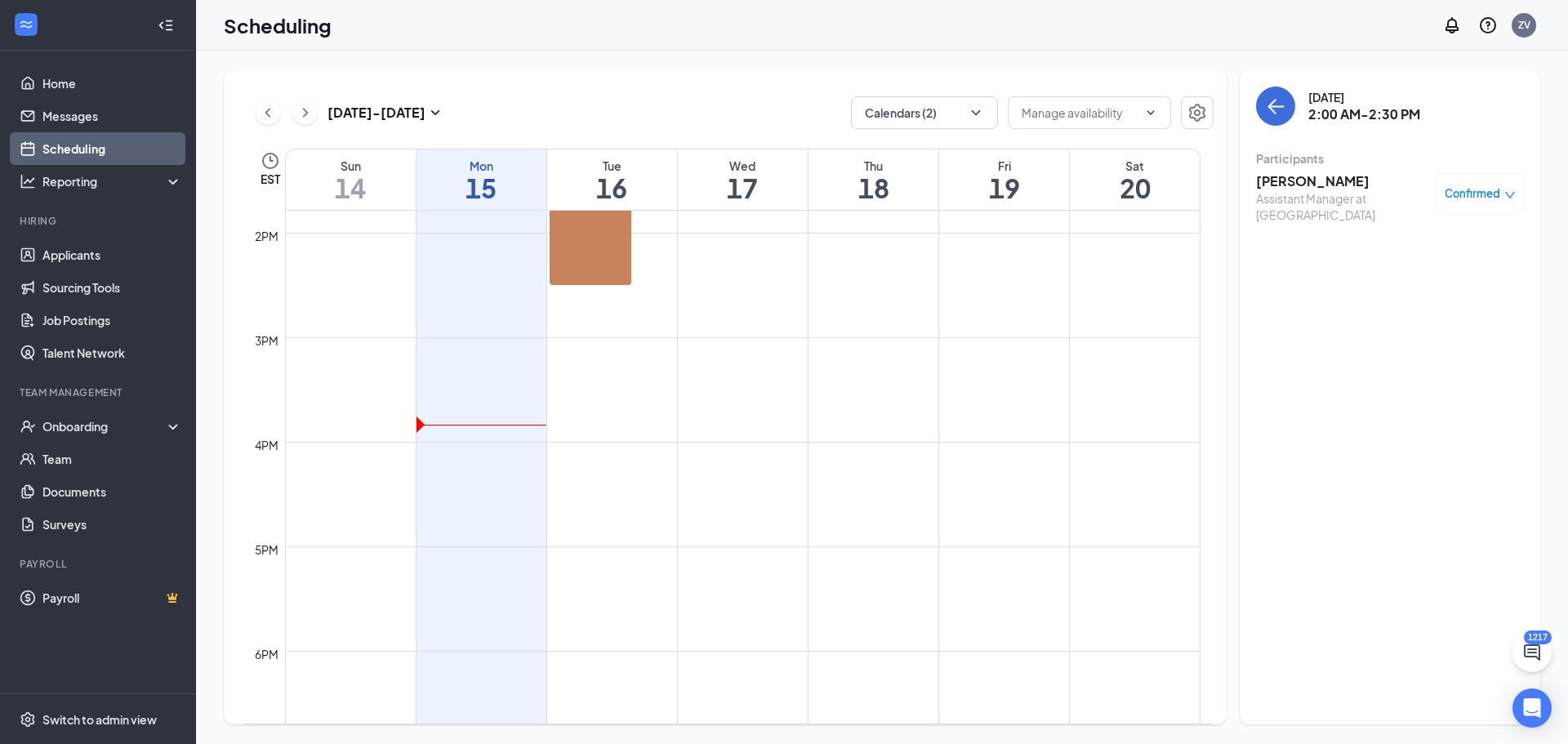
scroll to position [1470, 0]
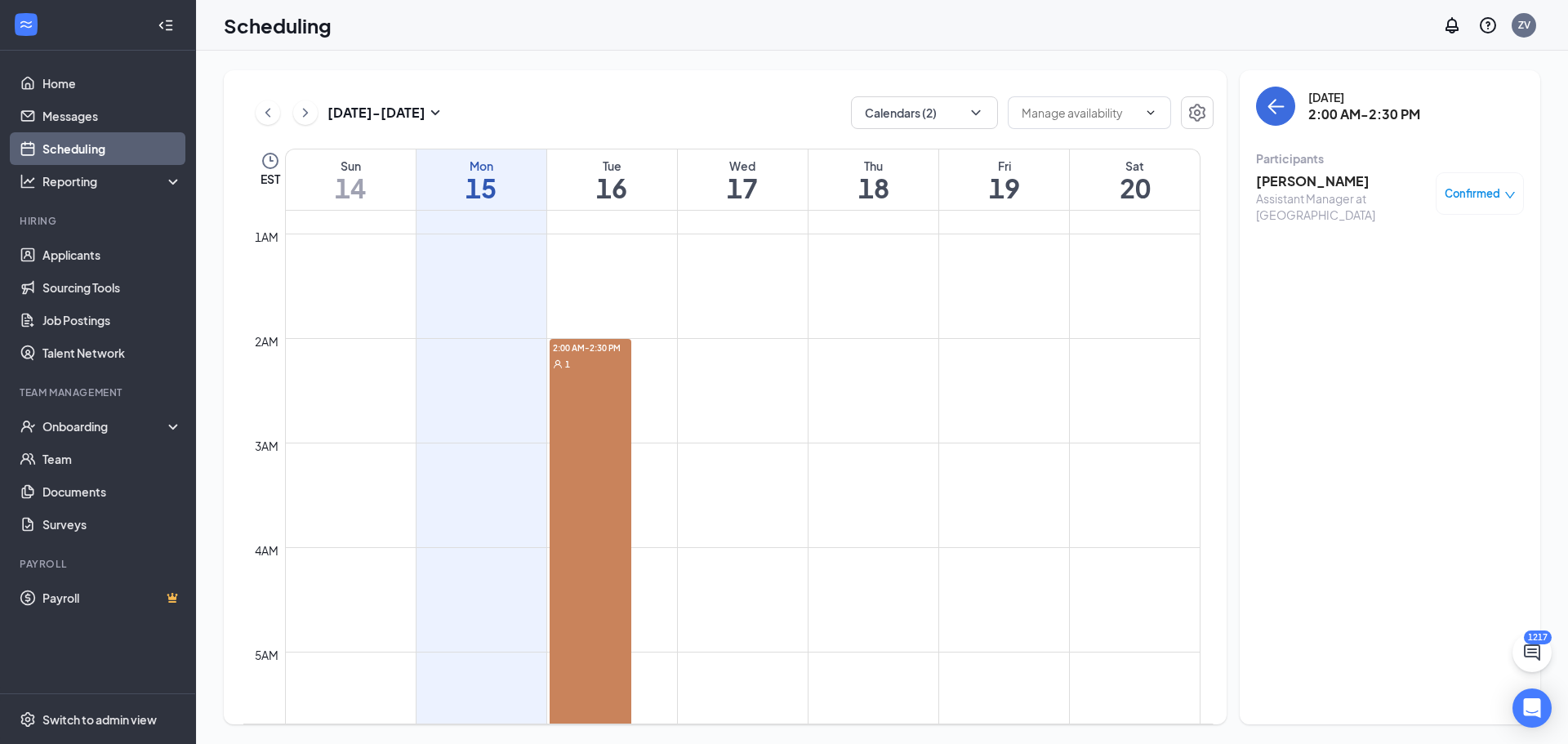
scroll to position [0, 0]
click at [591, 340] on span "2:00 AM-2:30 PM" at bounding box center [590, 347] width 82 height 16
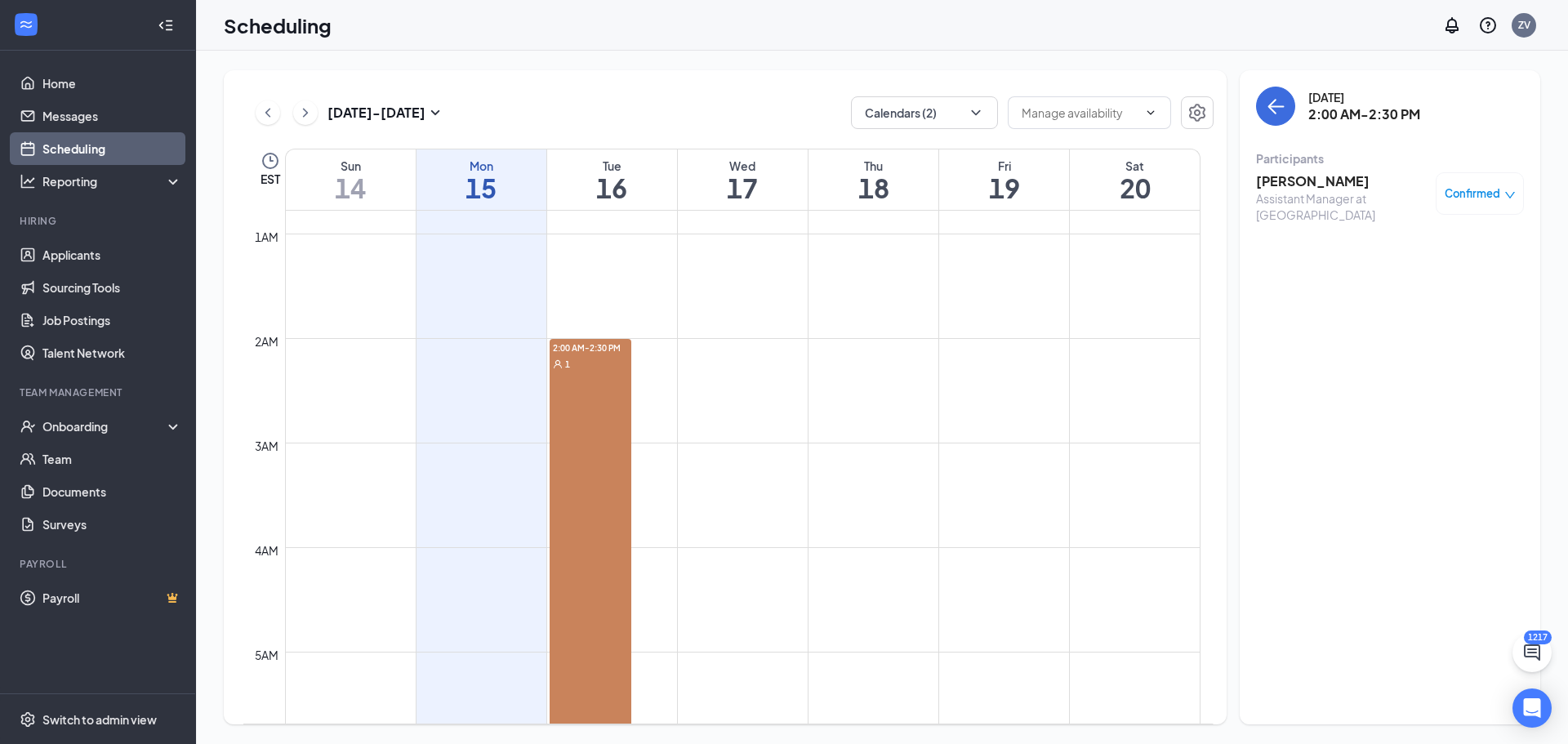
click at [564, 360] on div "1" at bounding box center [590, 363] width 82 height 16
